Goal: Obtain resource: Obtain resource

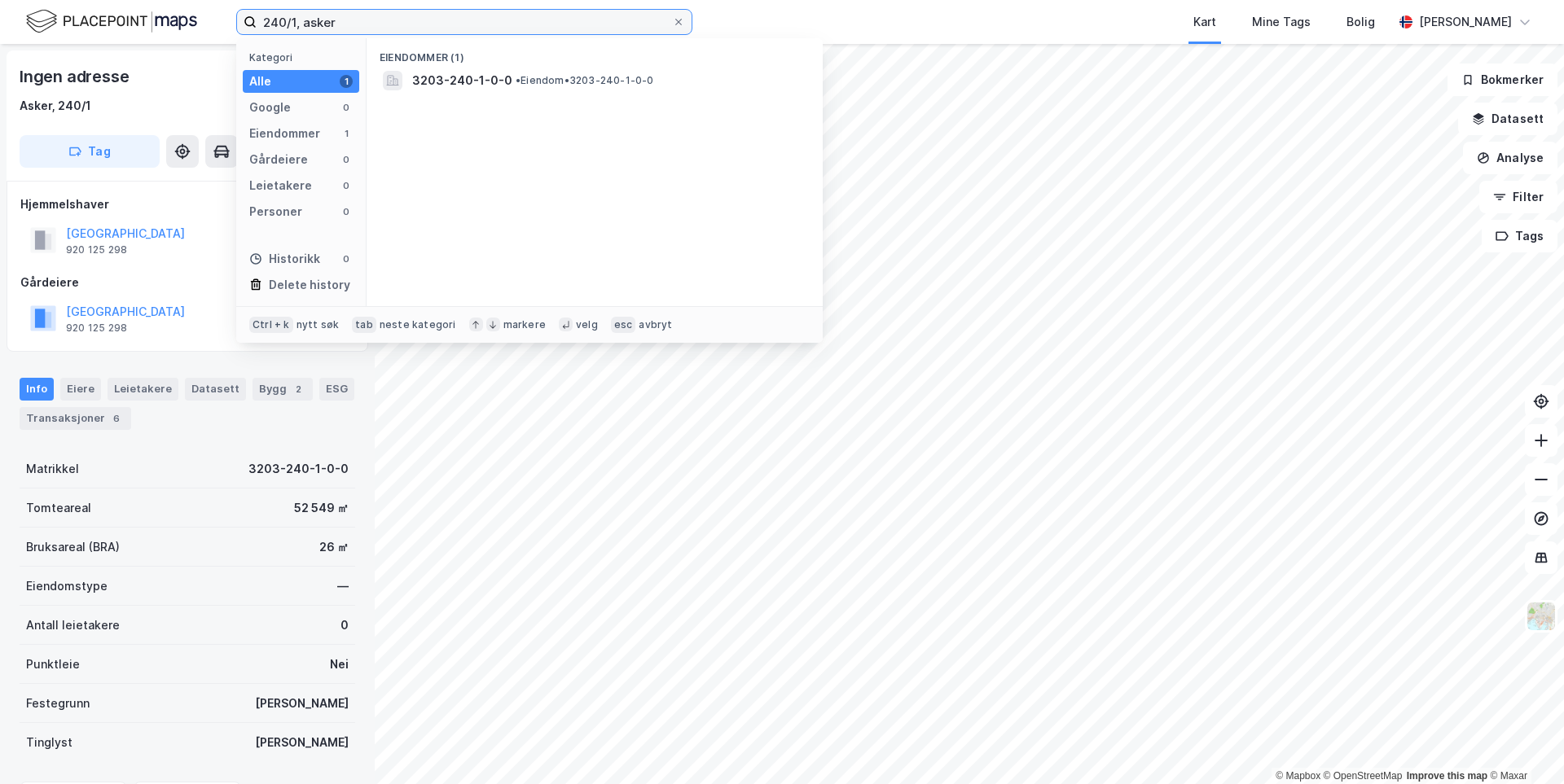
drag, startPoint x: 296, startPoint y: 22, endPoint x: 238, endPoint y: 21, distance: 58.0
click at [238, 21] on label "240/1, asker" at bounding box center [464, 21] width 456 height 26
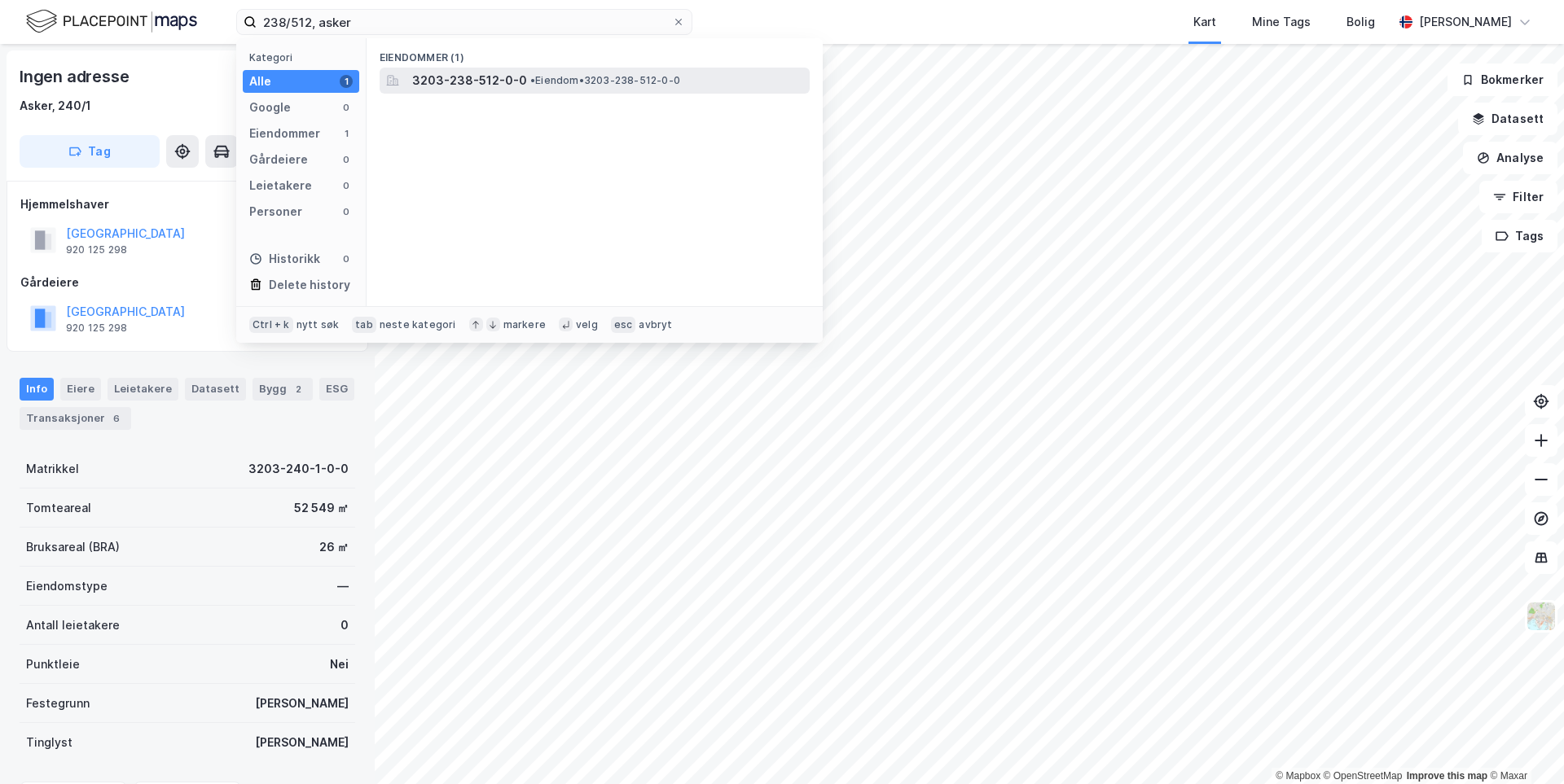
click at [432, 75] on span "3203-238-512-0-0" at bounding box center [470, 81] width 115 height 20
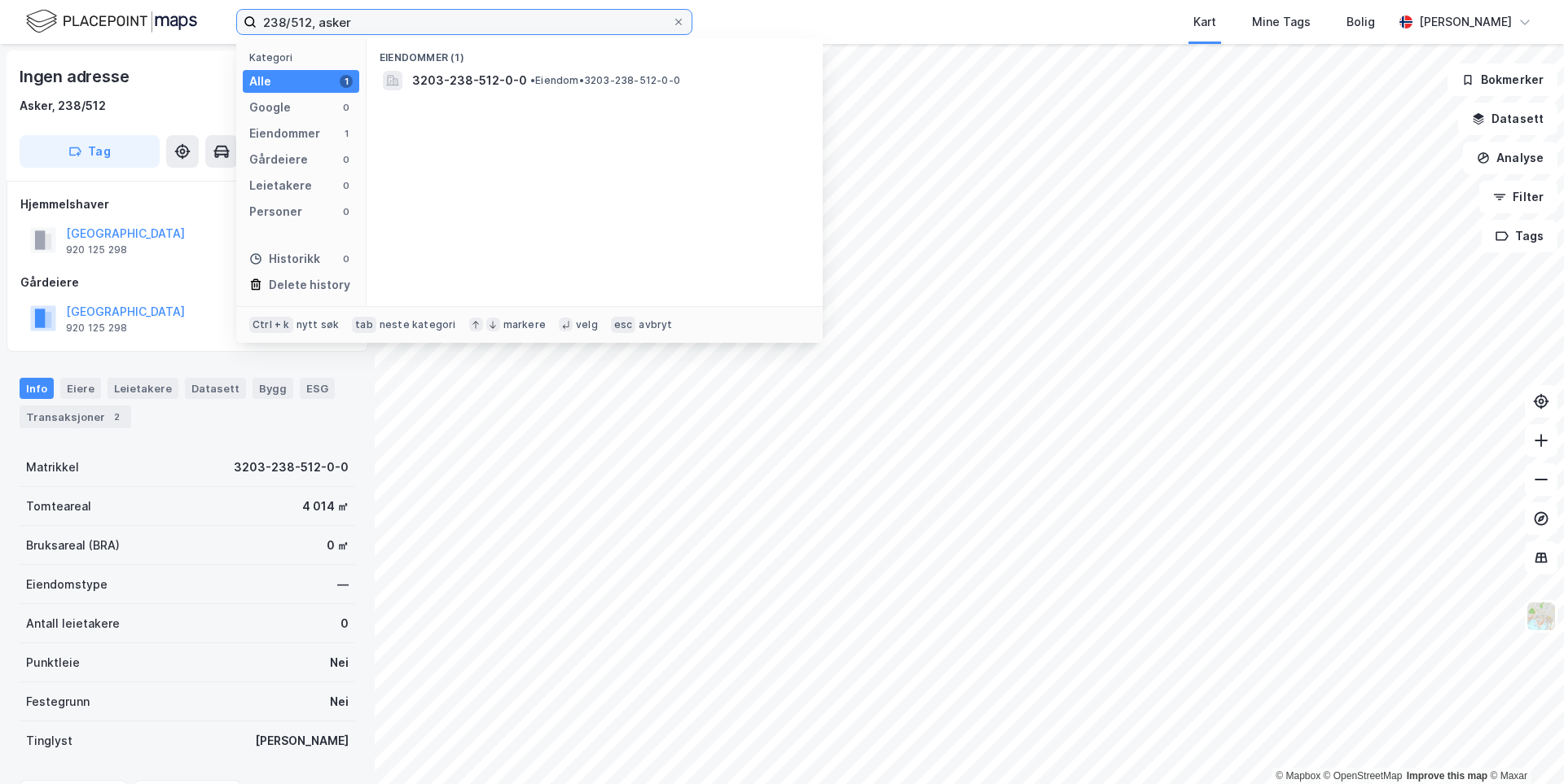
click at [311, 22] on input "238/512, asker" at bounding box center [464, 21] width 415 height 24
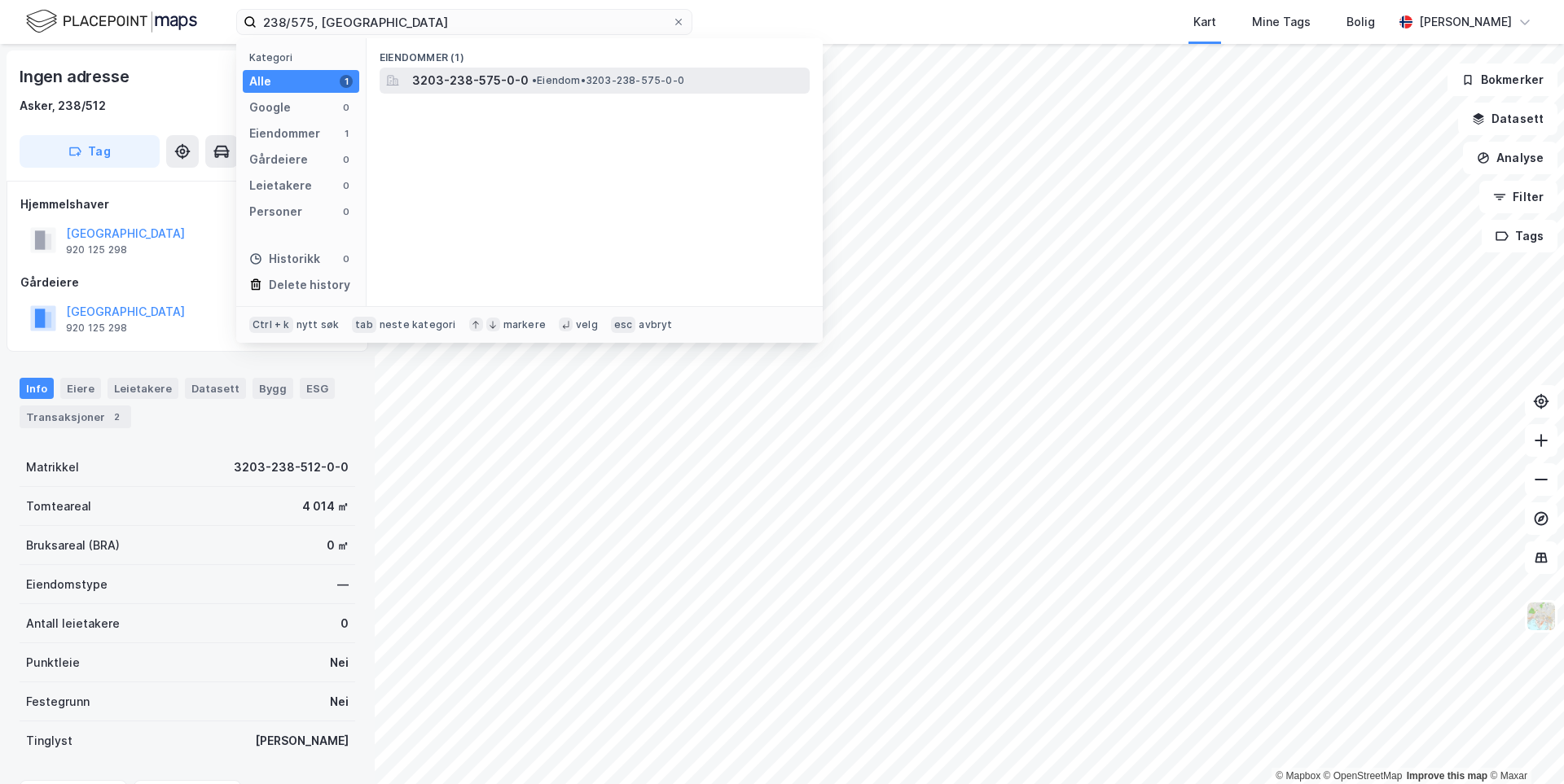
click at [448, 74] on span "3203-238-575-0-0" at bounding box center [470, 81] width 116 height 20
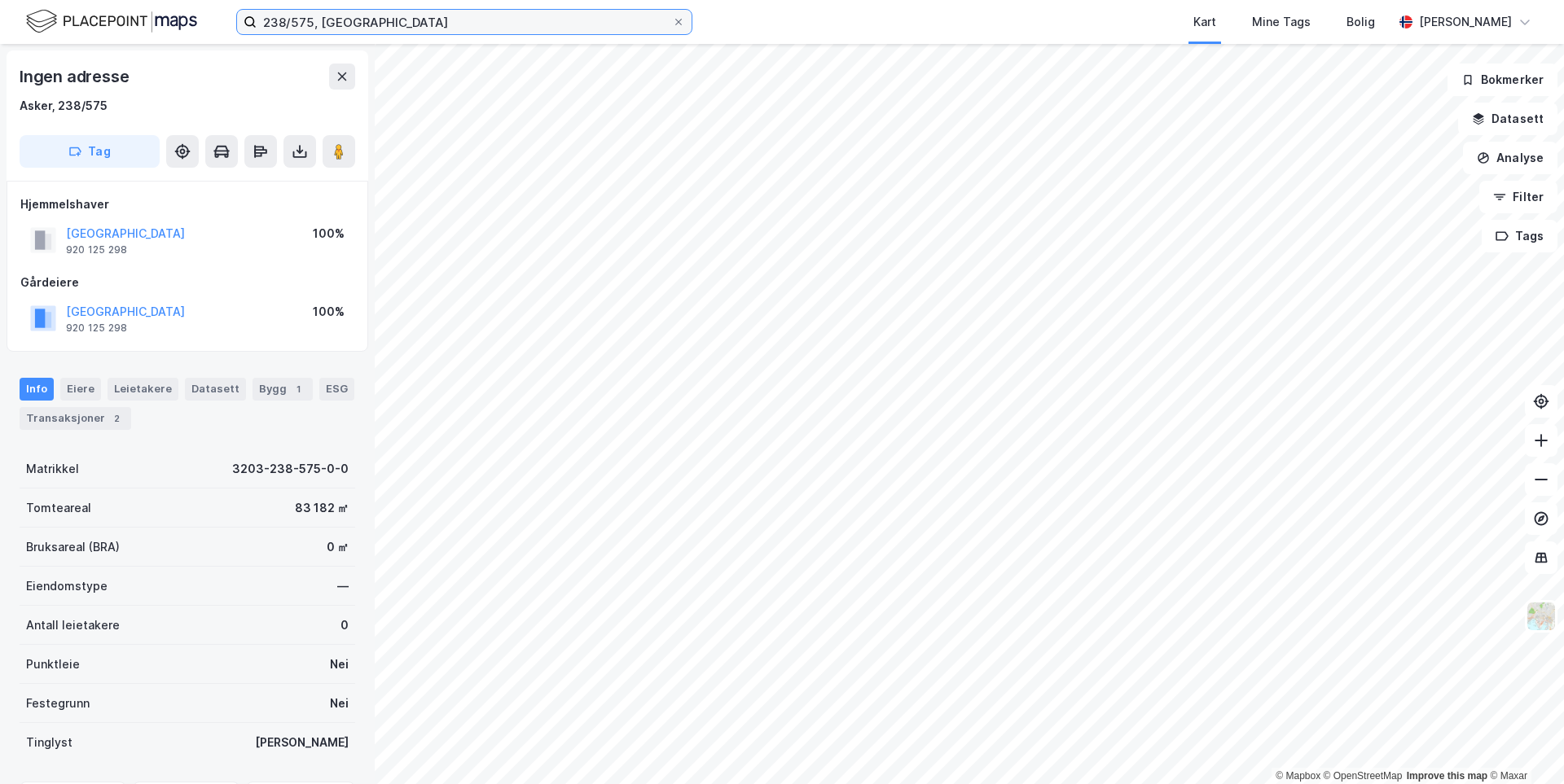
click at [310, 20] on input "238/575, [GEOGRAPHIC_DATA]" at bounding box center [464, 21] width 415 height 24
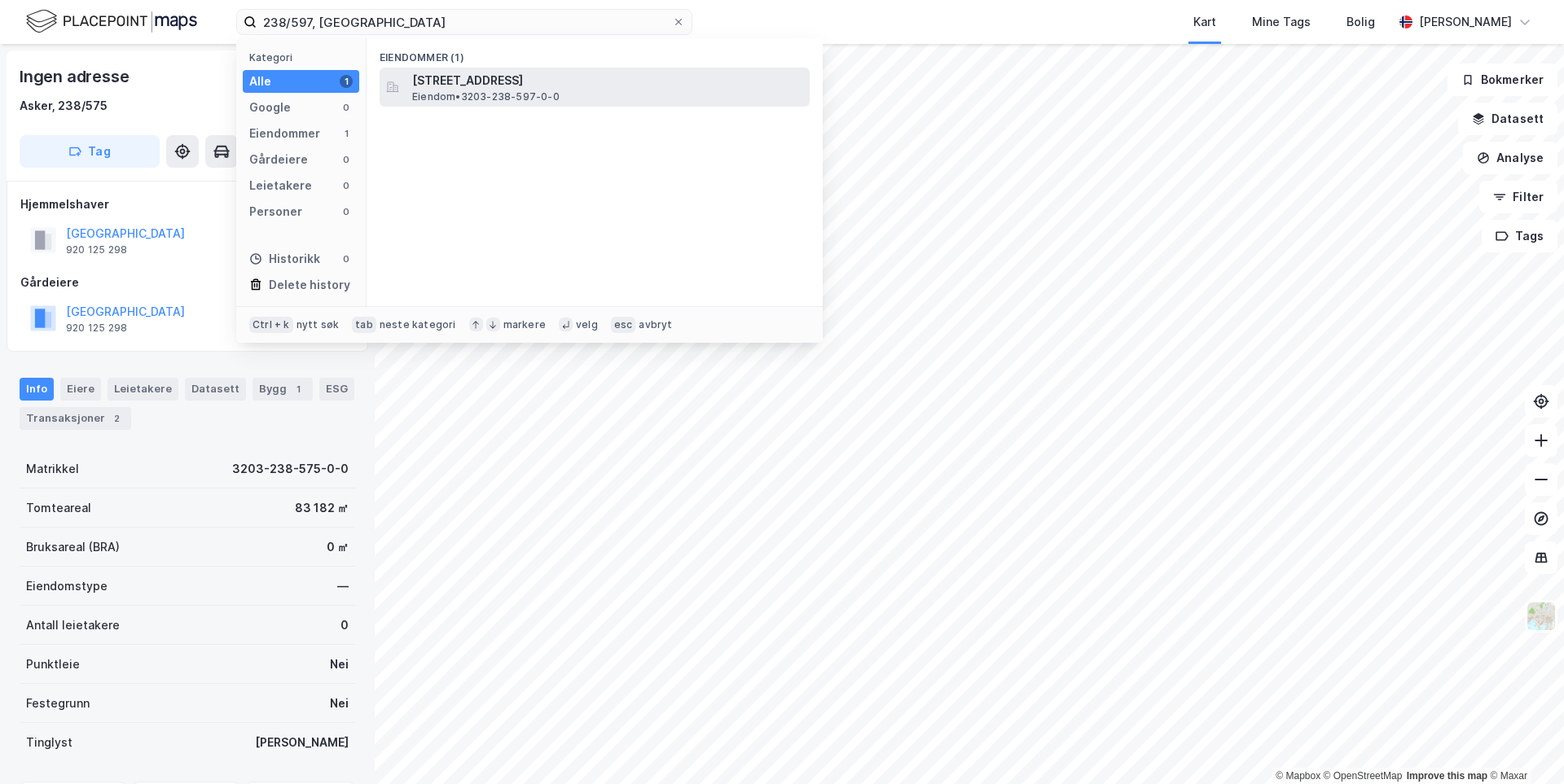
click at [426, 102] on span "Eiendom • 3203-238-597-0-0" at bounding box center [486, 97] width 148 height 13
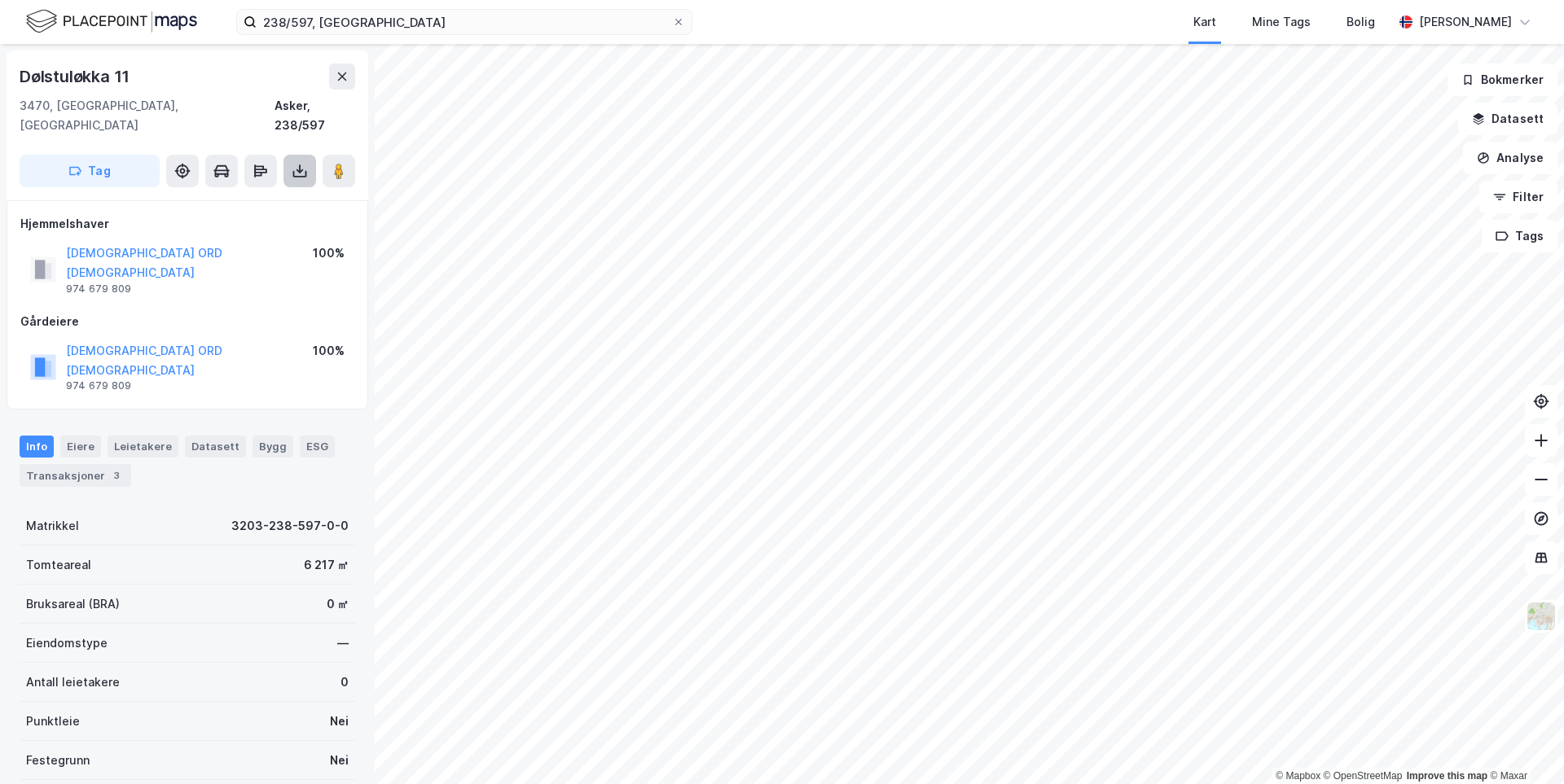
click at [308, 154] on button at bounding box center [299, 170] width 32 height 32
click at [277, 190] on div "Last ned grunnbok" at bounding box center [230, 203] width 174 height 26
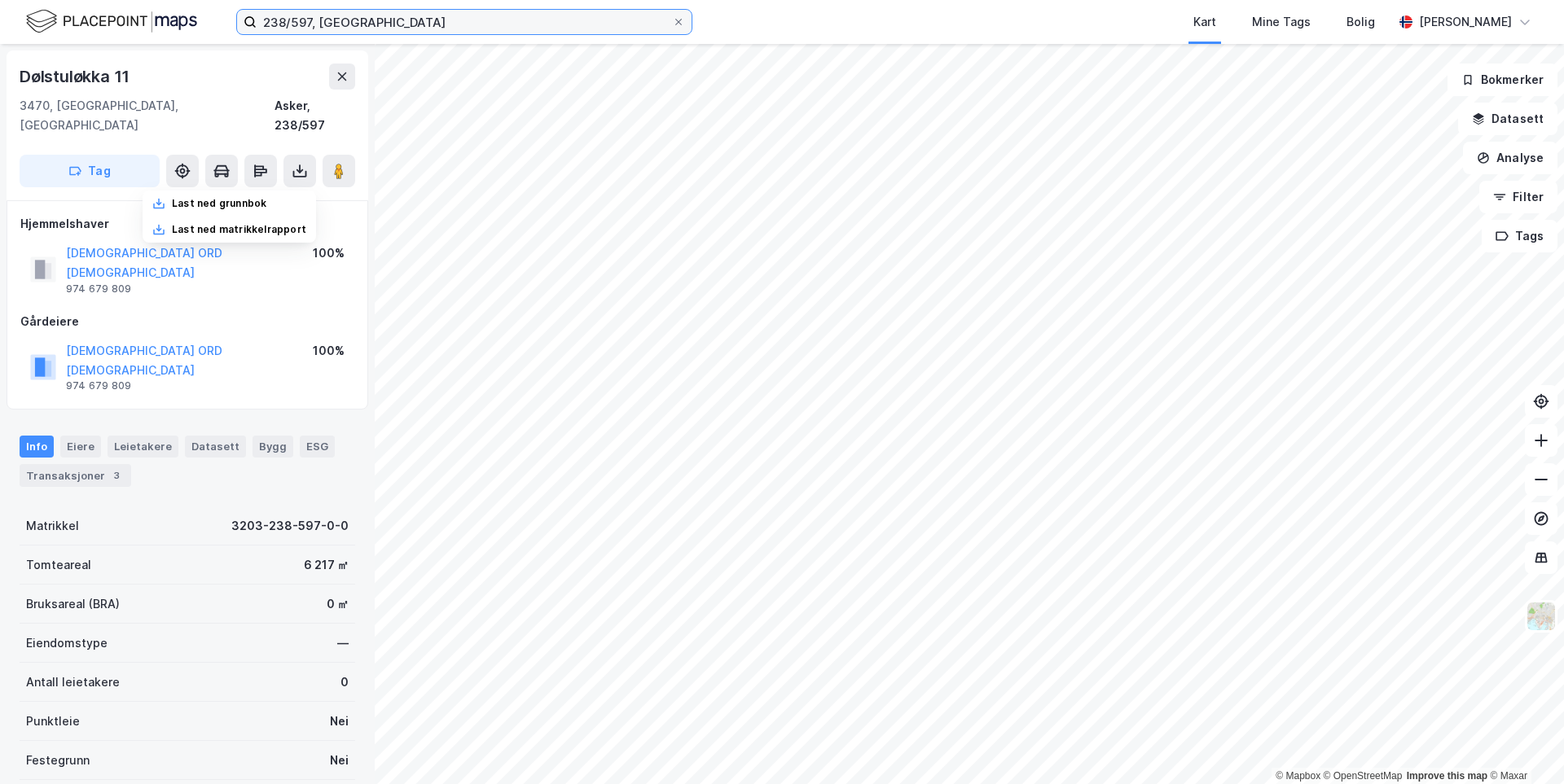
click at [313, 18] on input "238/597, [GEOGRAPHIC_DATA]" at bounding box center [464, 21] width 415 height 24
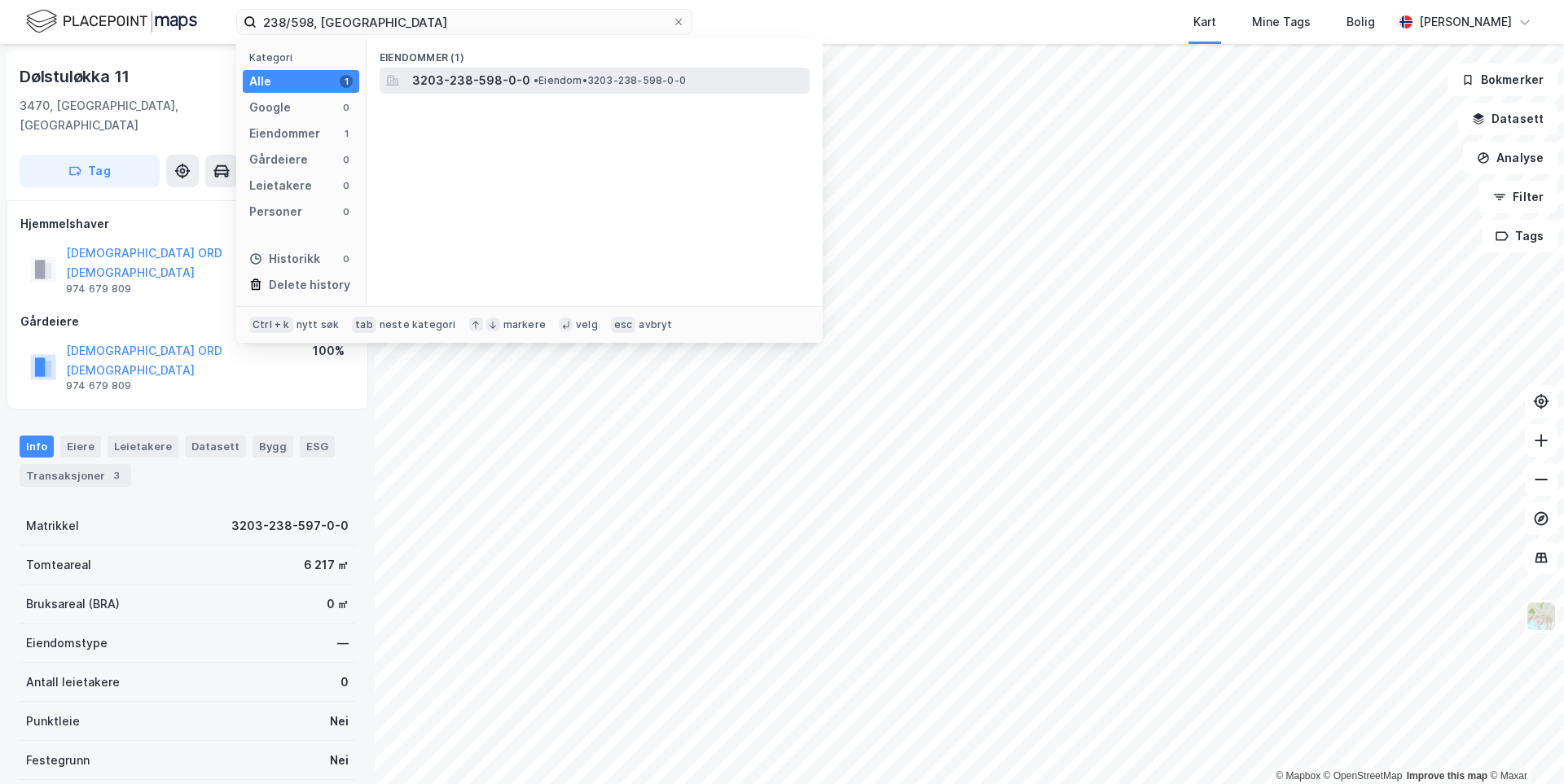
click at [439, 83] on span "3203-238-598-0-0" at bounding box center [471, 81] width 118 height 20
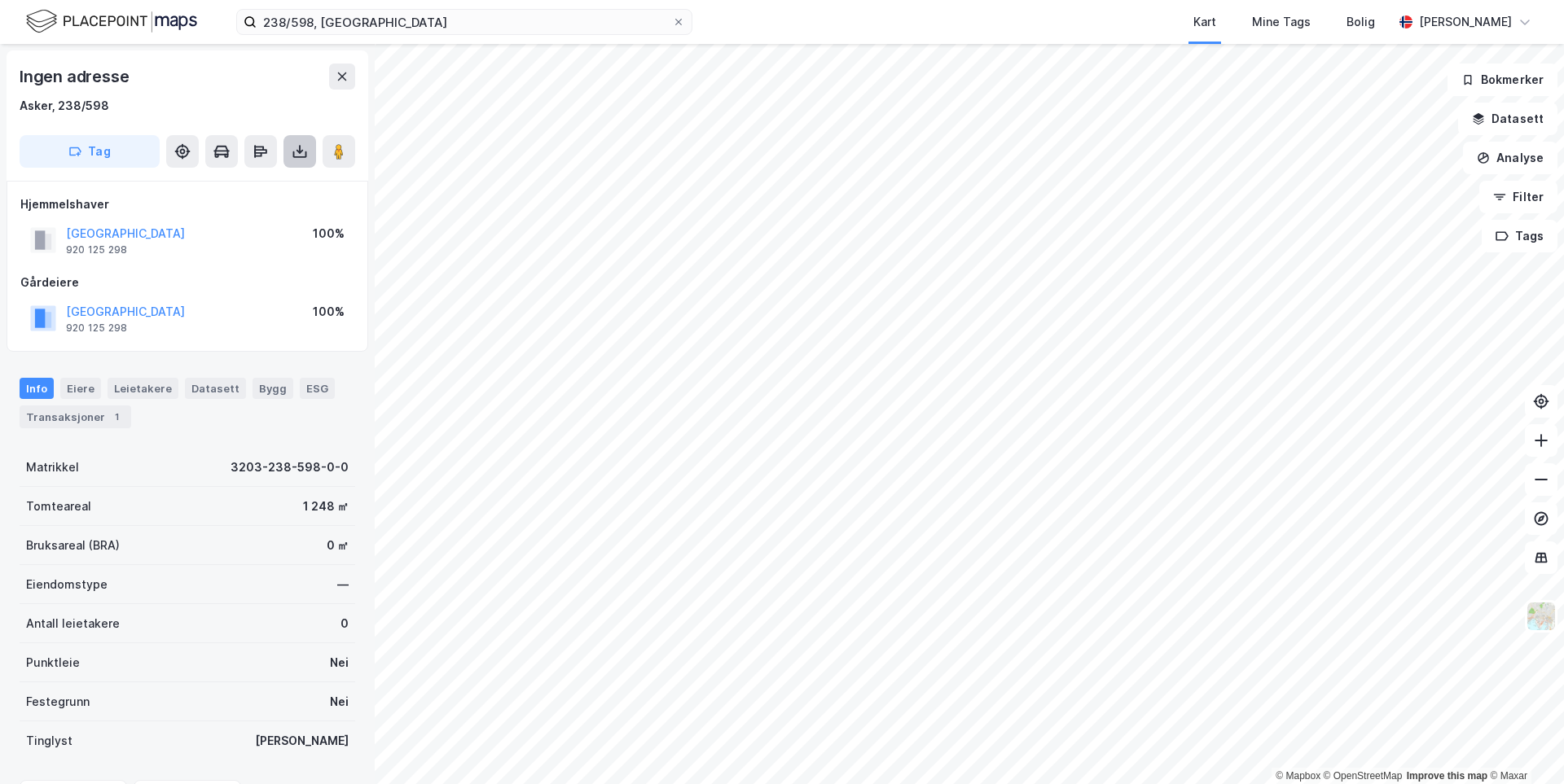
click at [297, 162] on button at bounding box center [299, 150] width 32 height 32
click at [279, 184] on div "Last ned grunnbok" at bounding box center [230, 184] width 174 height 26
click at [51, 422] on div "Transaksjoner 1" at bounding box center [75, 416] width 111 height 22
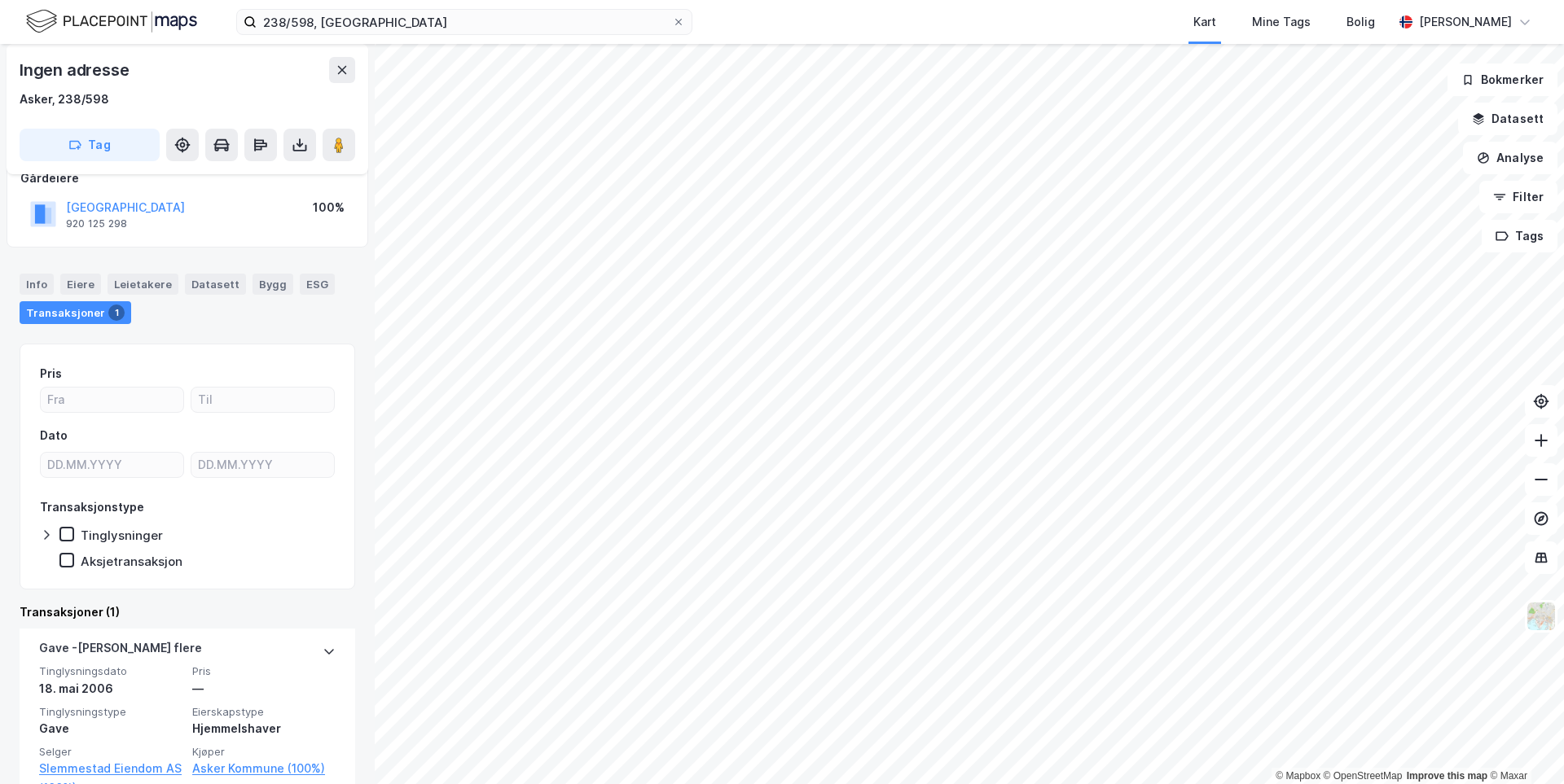
scroll to position [66, 0]
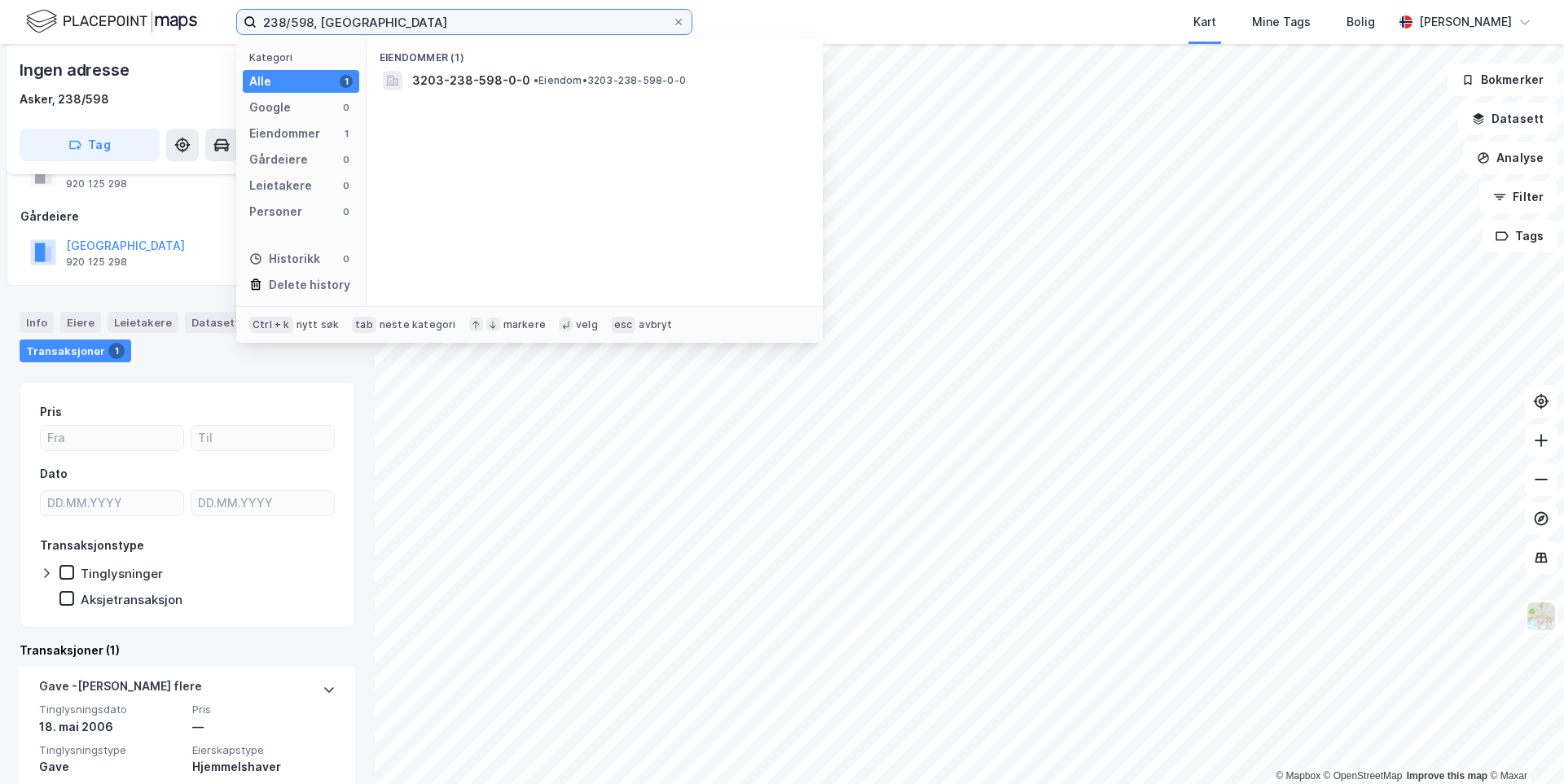
click at [311, 21] on input "238/598, [GEOGRAPHIC_DATA]" at bounding box center [464, 21] width 415 height 24
type input "238/604, [GEOGRAPHIC_DATA]"
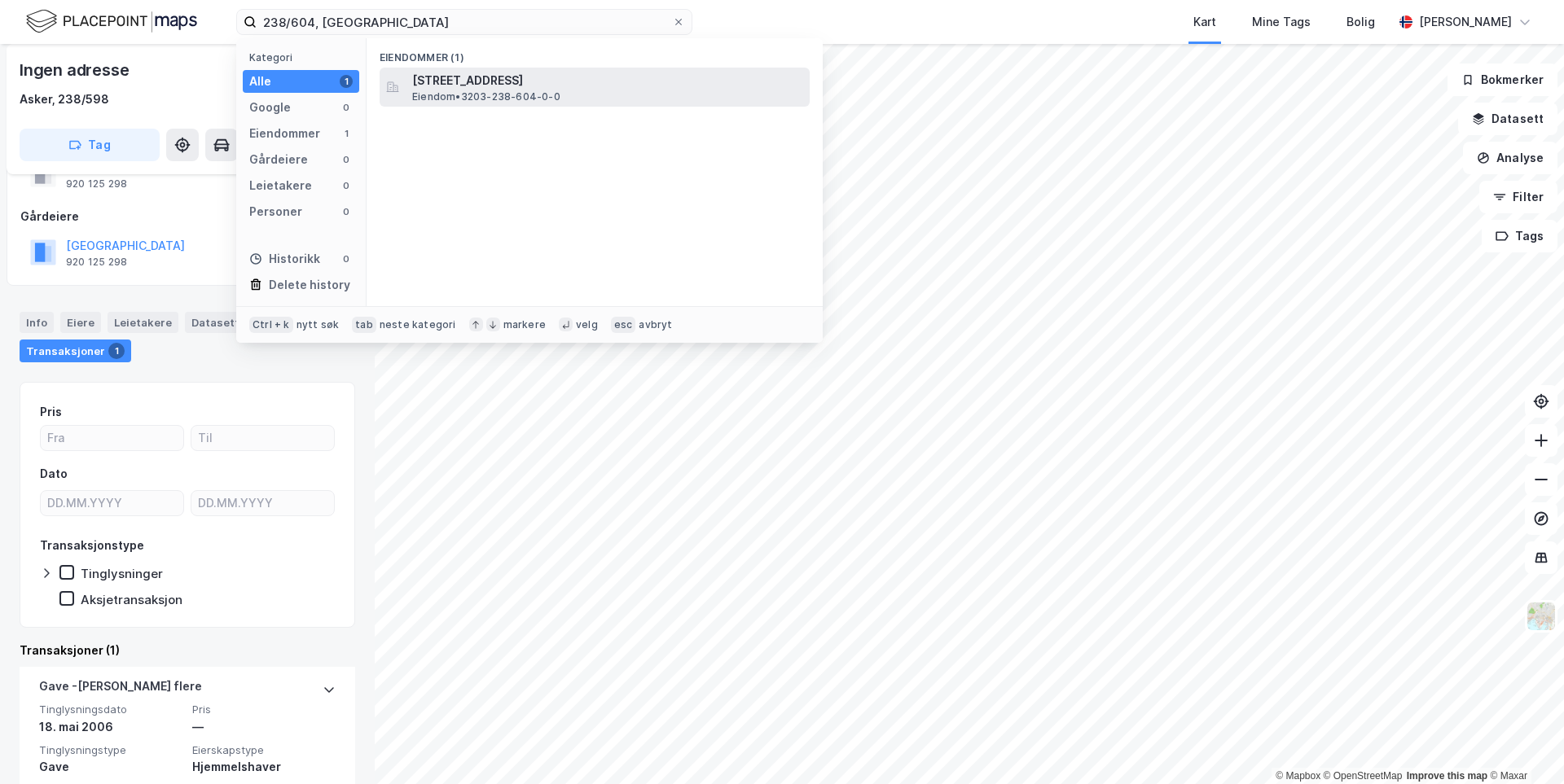
click at [433, 83] on span "[STREET_ADDRESS]" at bounding box center [608, 81] width 391 height 20
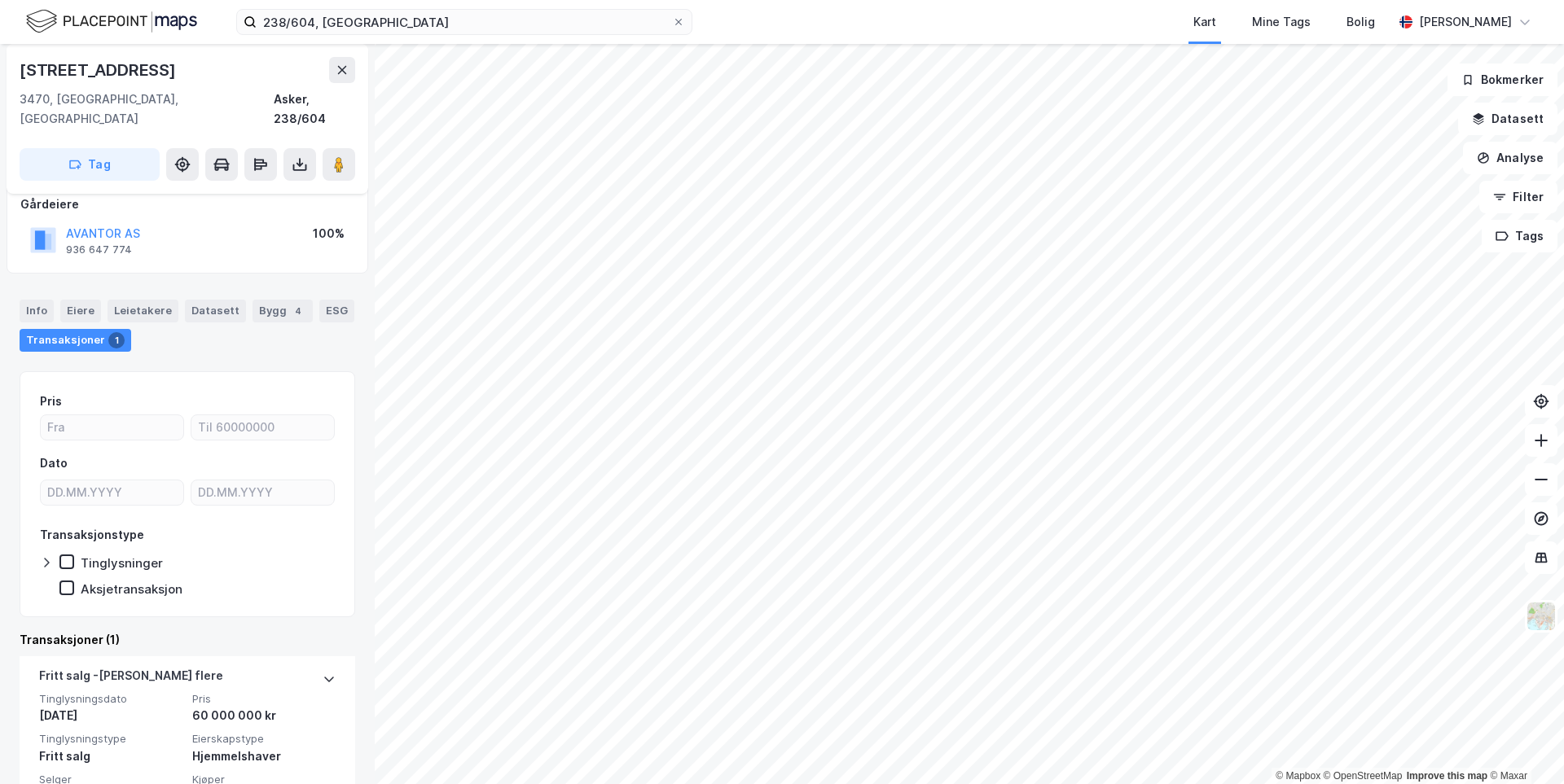
scroll to position [149, 0]
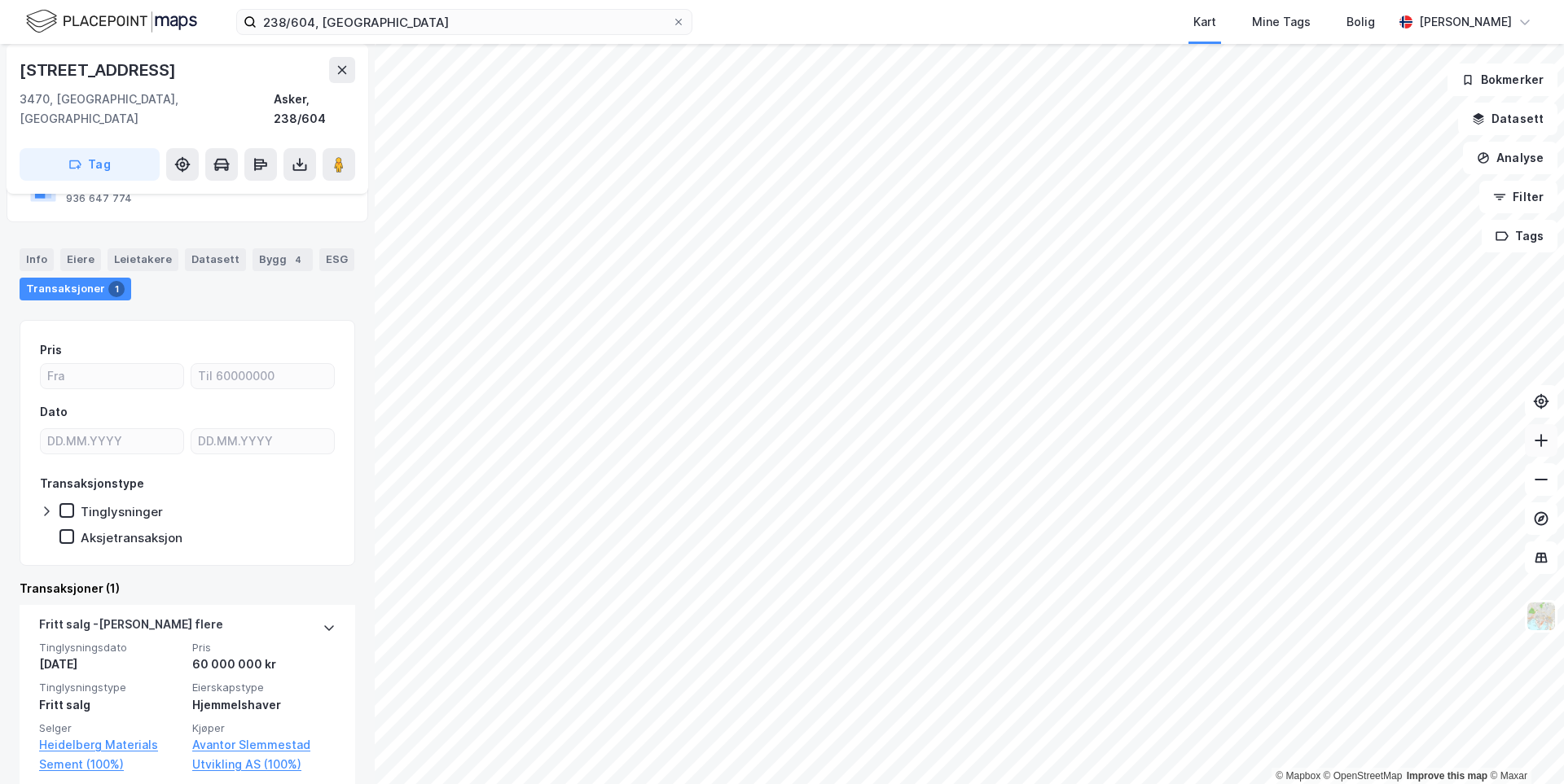
click at [1547, 450] on button at bounding box center [1541, 439] width 32 height 32
click at [302, 156] on icon at bounding box center [300, 164] width 17 height 17
click at [287, 184] on div "Last ned grunnbok" at bounding box center [230, 196] width 174 height 26
click at [1540, 483] on icon at bounding box center [1541, 479] width 17 height 17
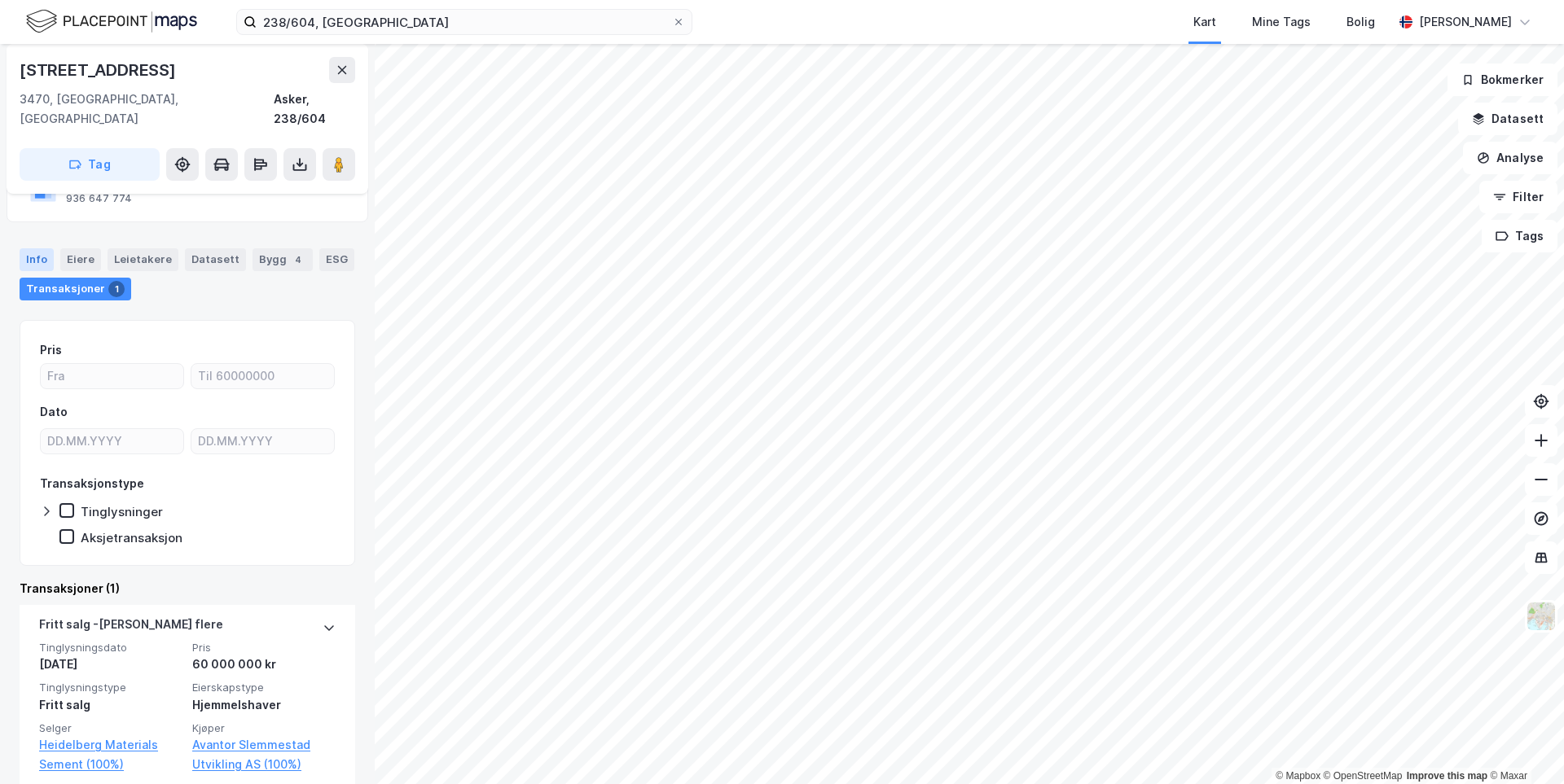
click at [26, 248] on div "Info" at bounding box center [36, 259] width 34 height 22
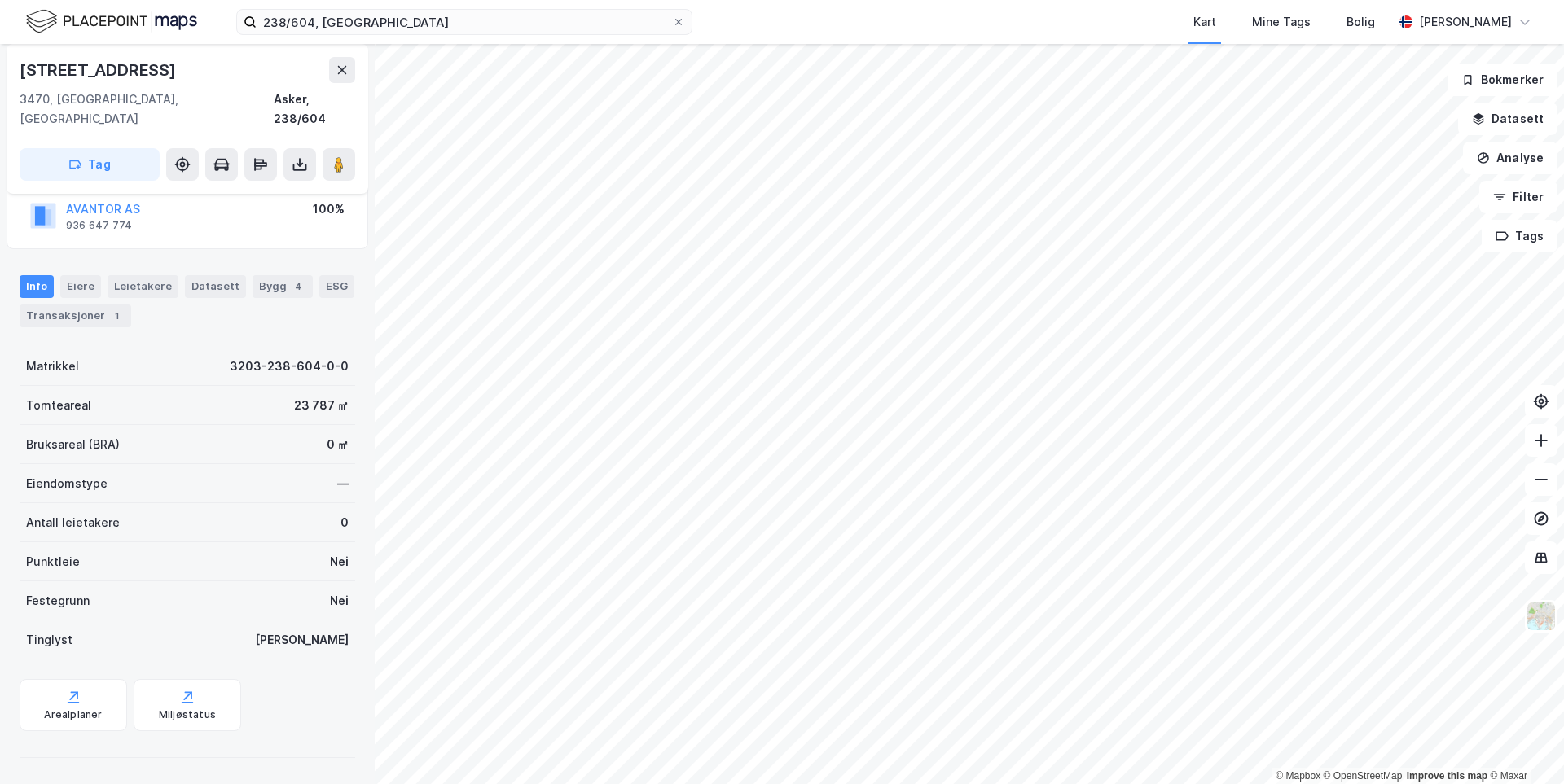
scroll to position [103, 0]
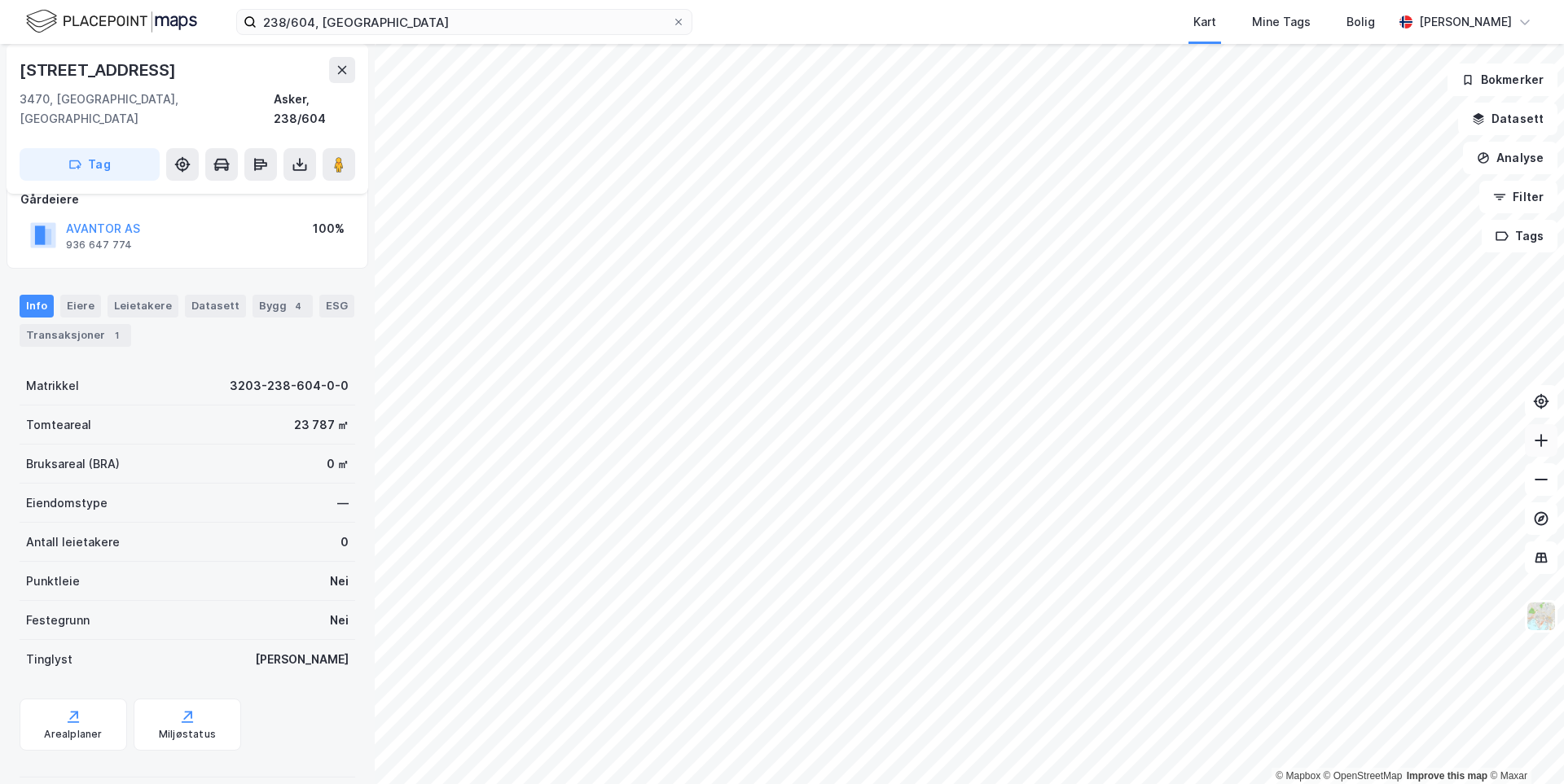
click at [1543, 441] on icon at bounding box center [1541, 440] width 17 height 17
click at [108, 327] on div "1" at bounding box center [116, 335] width 17 height 17
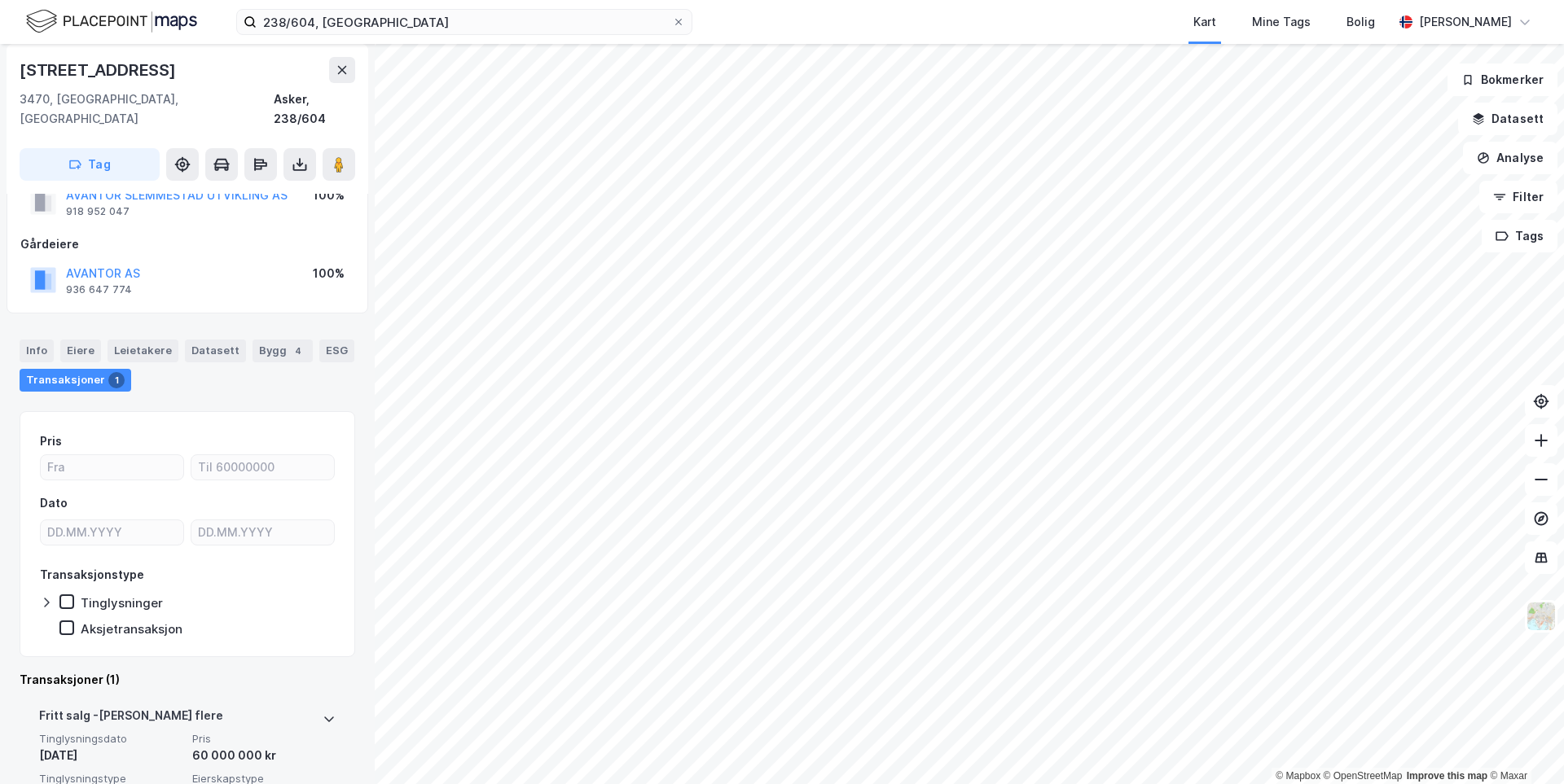
scroll to position [149, 0]
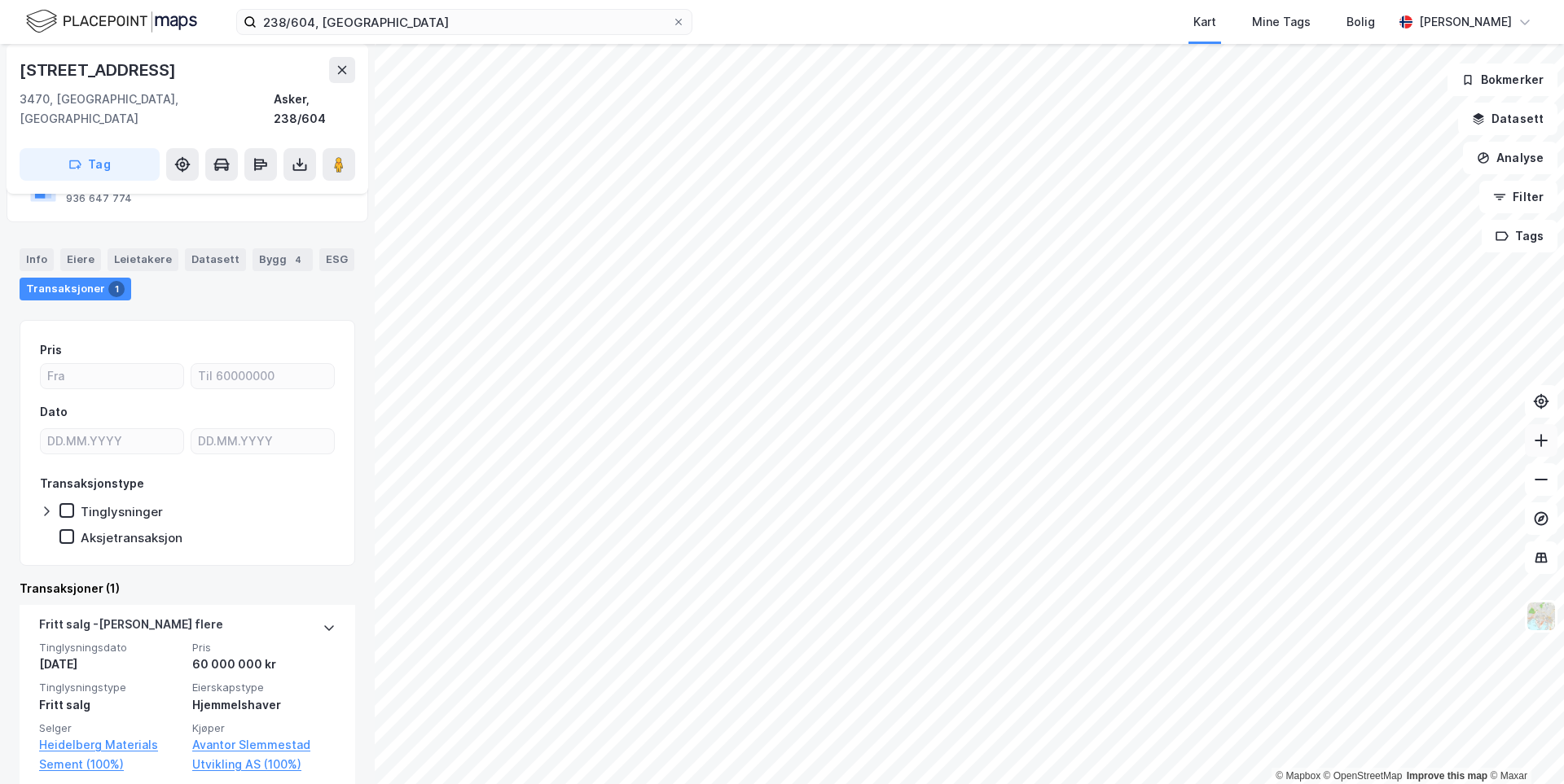
click at [1552, 443] on button at bounding box center [1541, 439] width 32 height 32
